Goal: Communication & Community: Share content

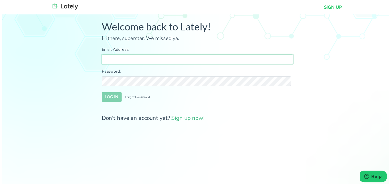
type input "[PERSON_NAME][EMAIL_ADDRESS][DOMAIN_NAME]"
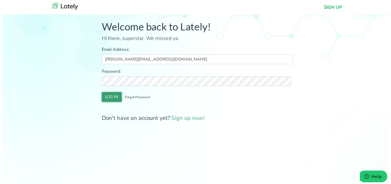
click at [112, 97] on button "LOG IN" at bounding box center [111, 98] width 20 height 10
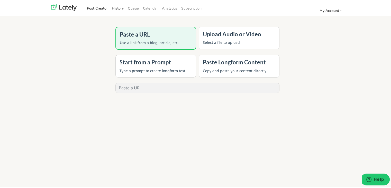
click at [110, 7] on link "History" at bounding box center [118, 7] width 16 height 8
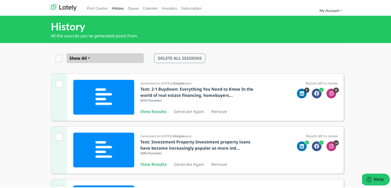
scroll to position [164, 0]
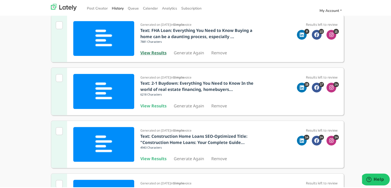
click at [153, 50] on b "View Results" at bounding box center [153, 52] width 26 height 6
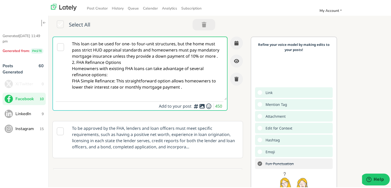
paste textarea "Self-employed in [US_STATE] and thinking of buying your first home? 🏠 You’ve go…"
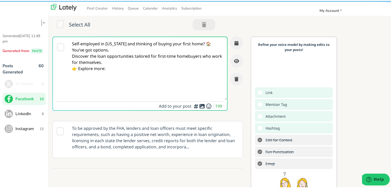
click at [122, 47] on textarea "Self-employed in [US_STATE] and thinking of buying your first home? 🏠 You’ve go…" at bounding box center [147, 67] width 158 height 63
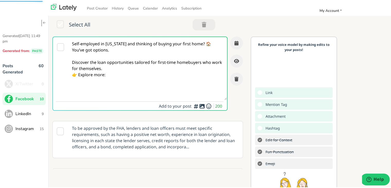
click at [127, 66] on textarea "Self-employed in [US_STATE] and thinking of buying your first home? 🏠 You’ve go…" at bounding box center [147, 67] width 158 height 63
click at [147, 84] on textarea "Self-employed in [US_STATE] and thinking of buying your first home? 🏠 You’ve go…" at bounding box center [147, 67] width 158 height 63
paste textarea "[URL][DOMAIN_NAME][US_STATE]"
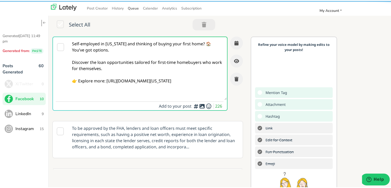
type textarea "Self-employed in [US_STATE] and thinking of buying your first home? 🏠 You’ve go…"
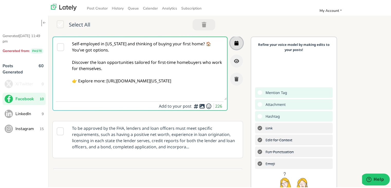
click at [231, 39] on button "button" at bounding box center [236, 41] width 13 height 13
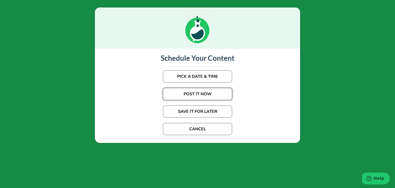
click at [204, 88] on button "POST IT NOW" at bounding box center [197, 94] width 69 height 12
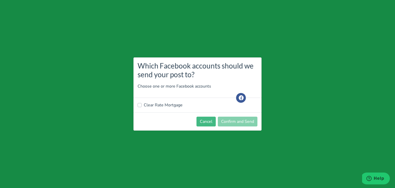
click at [163, 104] on label "Clear Rate Mortgage" at bounding box center [163, 105] width 39 height 6
click at [142, 104] on input "Clear Rate Mortgage" at bounding box center [140, 104] width 4 height 5
checkbox input "true"
click at [231, 118] on button "Confirm and Send" at bounding box center [238, 122] width 40 height 10
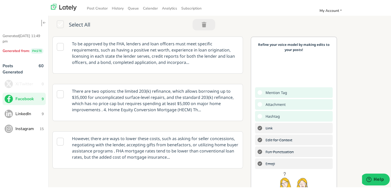
click at [39, 112] on span "LinkedIn" at bounding box center [28, 113] width 26 height 6
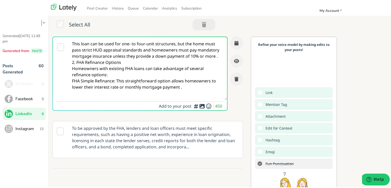
paste textarea "Being self-employed doesn’t have to be a barrier to homeownership—especially in…"
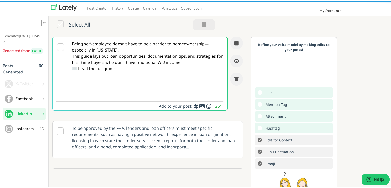
click at [136, 50] on textarea "Being self-employed doesn’t have to be a barrier to homeownership—especially in…" at bounding box center [147, 67] width 158 height 63
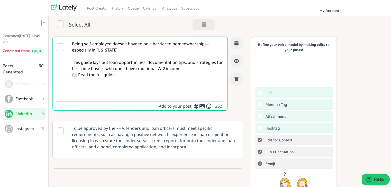
click at [206, 43] on textarea "Being self-employed doesn’t have to be a barrier to homeownership—especially in…" at bounding box center [147, 67] width 158 height 63
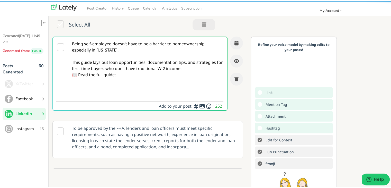
click at [209, 65] on textarea "Being self-employed doesn’t have to be a barrier to homeownership especially in…" at bounding box center [147, 67] width 158 height 63
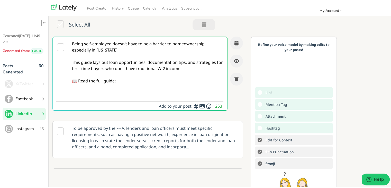
click at [141, 80] on textarea "Being self-employed doesn’t have to be a barrier to homeownership especially in…" at bounding box center [147, 67] width 158 height 63
paste textarea "[URL][DOMAIN_NAME][US_STATE]"
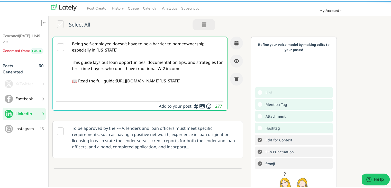
click at [83, 87] on textarea "Being self-employed doesn’t have to be a barrier to homeownership especially in…" at bounding box center [147, 67] width 158 height 63
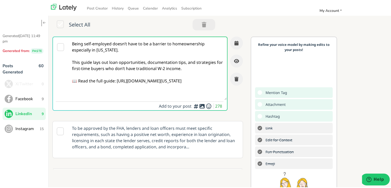
click at [148, 88] on textarea "Being self-employed doesn’t have to be a barrier to homeownership especially in…" at bounding box center [147, 67] width 158 height 63
type textarea "Being self-employed doesn’t have to be a barrier to homeownership especially in…"
click at [232, 41] on button "button" at bounding box center [236, 41] width 13 height 13
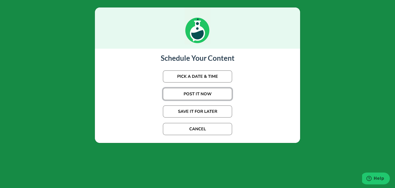
click at [204, 96] on button "POST IT NOW" at bounding box center [197, 94] width 69 height 12
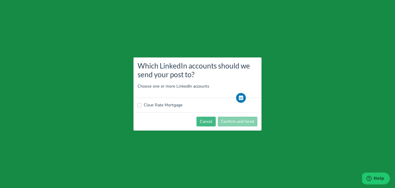
click at [170, 105] on label "Clear Rate Mortgage" at bounding box center [163, 105] width 39 height 6
click at [142, 105] on input "Clear Rate Mortgage" at bounding box center [140, 104] width 4 height 5
checkbox input "true"
click at [234, 120] on button "Confirm and Send" at bounding box center [238, 122] width 40 height 10
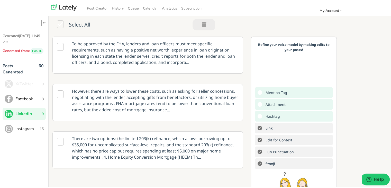
click at [37, 102] on button "Facebook 8" at bounding box center [24, 98] width 43 height 12
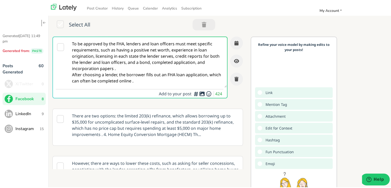
click at [137, 67] on textarea "To be approved by the FHA, lenders and loan officers must meet specific require…" at bounding box center [147, 61] width 158 height 50
paste textarea "Dreaming of your first home in [US_STATE] while self-employed? 🏡Don't let the l…"
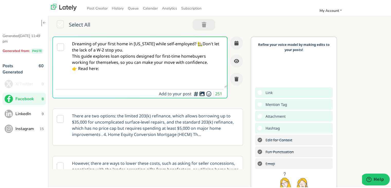
click at [153, 50] on textarea "Dreaming of your first home in [US_STATE] while self-employed? 🏡Don't let the l…" at bounding box center [147, 61] width 158 height 50
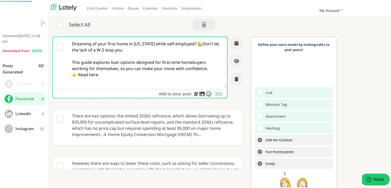
click at [209, 68] on textarea "Dreaming of your first home in [US_STATE] while self-employed? 🏡Don't let the l…" at bounding box center [147, 61] width 158 height 50
click at [130, 81] on textarea "Dreaming of your first home in [US_STATE] while self-employed? 🏡Don't let the l…" at bounding box center [147, 61] width 158 height 50
paste textarea "[URL][DOMAIN_NAME][US_STATE]"
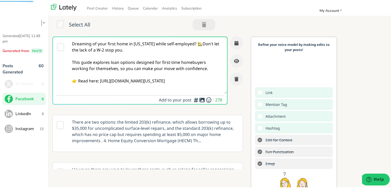
type textarea "Dreaming of your first home in [US_STATE] while self-employed? 🏡Don't let the l…"
click at [230, 45] on button "button" at bounding box center [236, 41] width 13 height 13
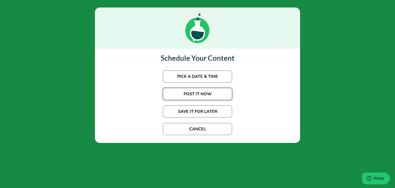
click at [195, 95] on button "POST IT NOW" at bounding box center [197, 94] width 69 height 12
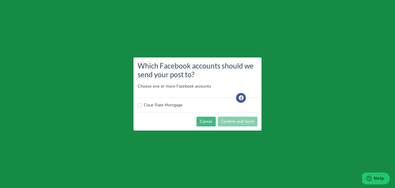
click at [169, 104] on label "Clear Rate Mortgage" at bounding box center [163, 105] width 39 height 6
click at [142, 104] on input "Clear Rate Mortgage" at bounding box center [140, 104] width 4 height 5
checkbox input "true"
click at [236, 124] on button "Confirm and Send" at bounding box center [238, 122] width 40 height 10
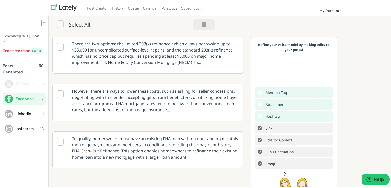
click at [139, 59] on p "There are two options: the limited 203(k) refinance, which allows borrowing up …" at bounding box center [155, 52] width 174 height 32
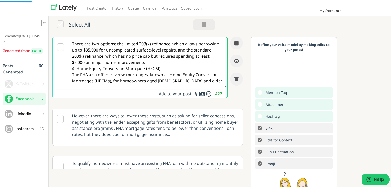
click at [23, 115] on span "LinkedIn" at bounding box center [28, 113] width 26 height 6
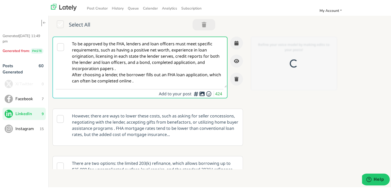
click at [127, 51] on textarea "To be approved by the FHA, lenders and loan officers must meet specific require…" at bounding box center [147, 61] width 158 height 50
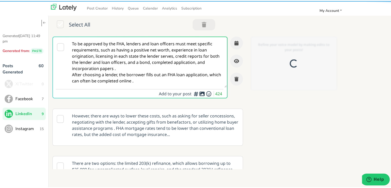
click at [127, 51] on textarea "To be approved by the FHA, lenders and loan officers must meet specific require…" at bounding box center [147, 61] width 158 height 50
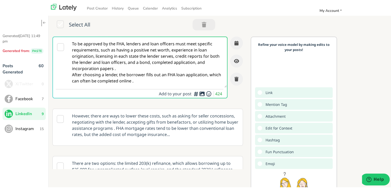
paste textarea "Self-employed and planning to buy your first home in [US_STATE]? It’s not as da…"
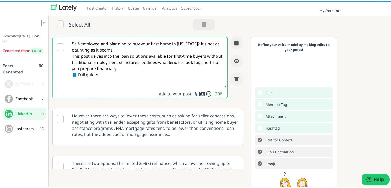
click at [139, 47] on textarea "Self-employed and planning to buy your first home in [US_STATE]? It’s not as da…" at bounding box center [147, 61] width 158 height 50
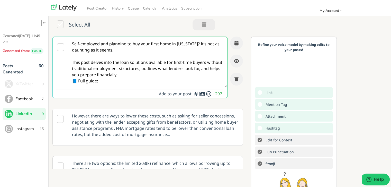
click at [140, 75] on textarea "Self-employed and planning to buy your first home in [US_STATE]? It’s not as da…" at bounding box center [147, 61] width 158 height 50
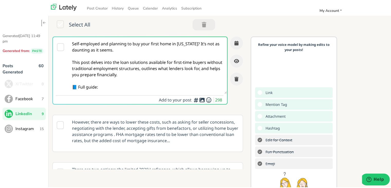
click at [107, 86] on textarea "Self-employed and planning to buy your first home in [US_STATE]? It’s not as da…" at bounding box center [147, 64] width 158 height 57
paste textarea "[URL][DOMAIN_NAME][US_STATE]"
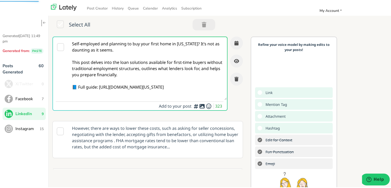
type textarea "Self-employed and planning to buy your first home in [US_STATE]? It’s not as da…"
click at [230, 38] on button "button" at bounding box center [236, 41] width 13 height 13
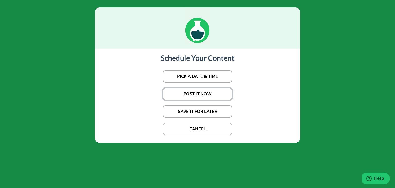
click at [193, 94] on button "POST IT NOW" at bounding box center [197, 94] width 69 height 12
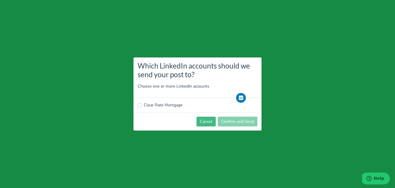
click at [166, 103] on label "Clear Rate Mortgage" at bounding box center [163, 105] width 39 height 6
click at [142, 103] on input "Clear Rate Mortgage" at bounding box center [140, 104] width 4 height 5
checkbox input "true"
click at [249, 119] on button "Confirm and Send" at bounding box center [238, 122] width 40 height 10
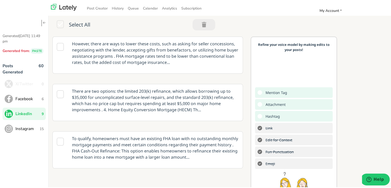
click at [137, 41] on p "However, there are ways to lower these costs, such as asking for seller concess…" at bounding box center [155, 52] width 174 height 32
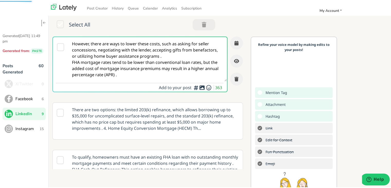
click at [134, 60] on textarea "However, there are ways to lower these costs, such as asking for seller concess…" at bounding box center [147, 58] width 158 height 44
drag, startPoint x: 104, startPoint y: 65, endPoint x: 69, endPoint y: 24, distance: 53.2
click at [69, 24] on div "Select All However, there are ways to lower these costs, such as asking for sel…" at bounding box center [222, 121] width 347 height 214
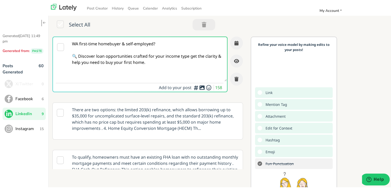
type textarea "However, there are ways to lower these costs, such as asking for seller concess…"
